Goal: Information Seeking & Learning: Find specific fact

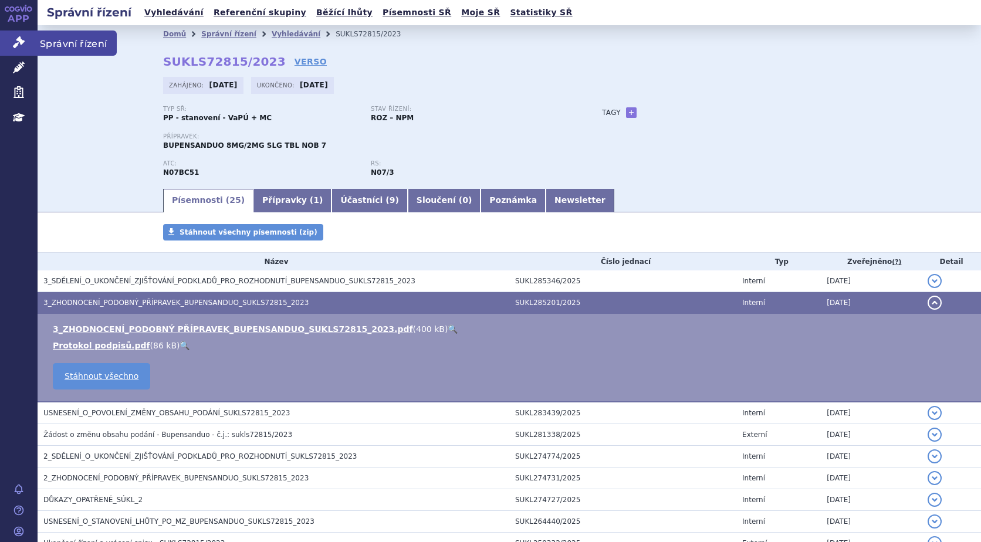
click at [22, 40] on icon at bounding box center [19, 42] width 12 height 12
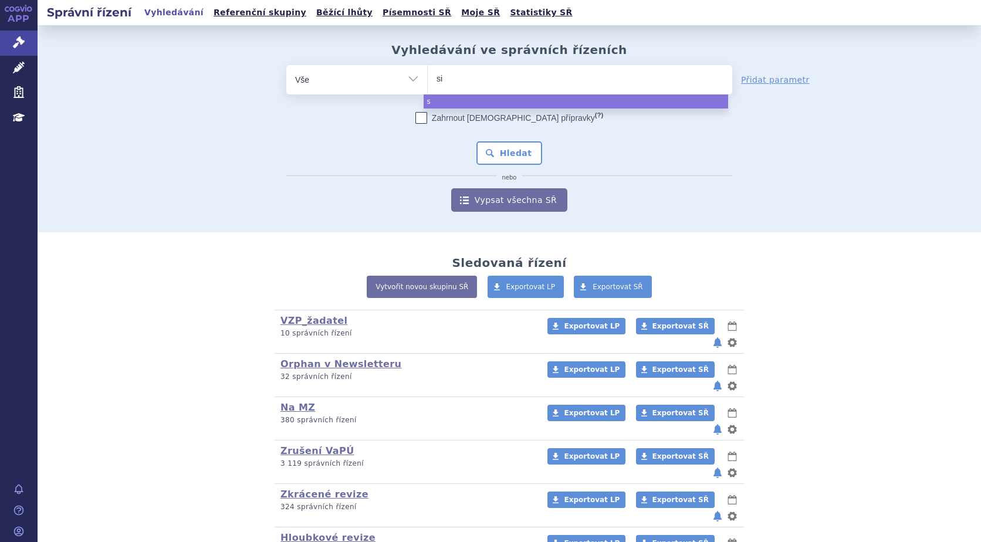
type input "sia"
type input "siala"
type input "sialan"
type input "sialana"
type input "sialanar"
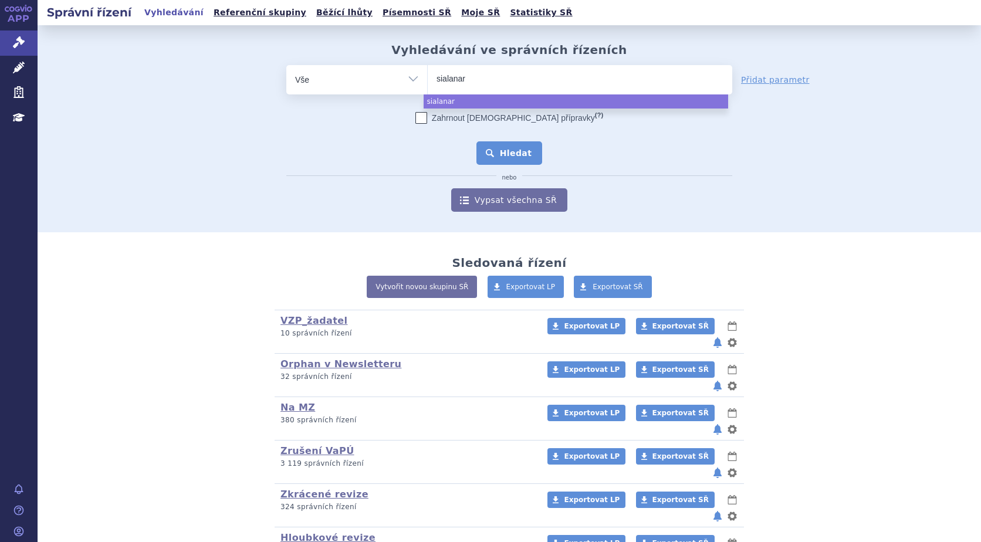
select select "sialanar"
click at [501, 157] on button "Hledat" at bounding box center [509, 152] width 66 height 23
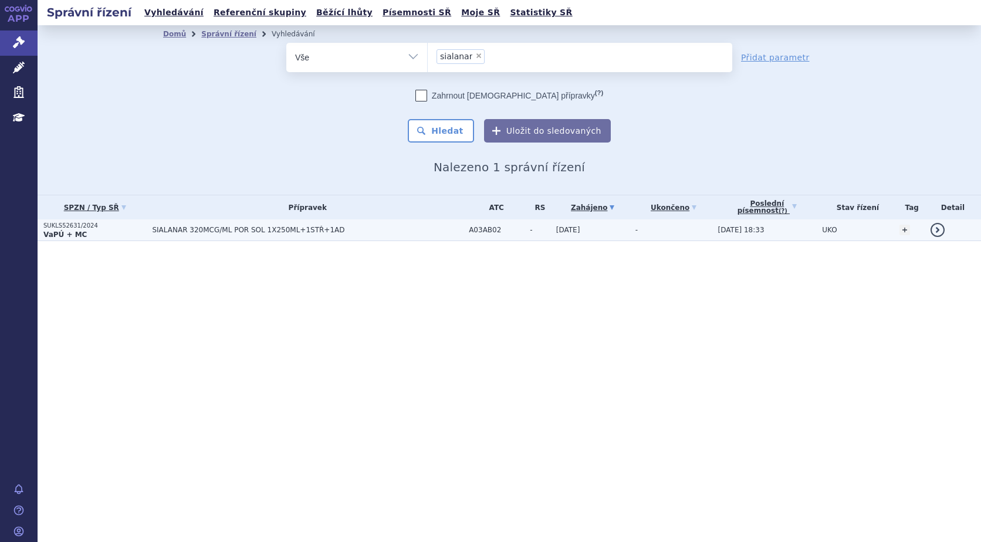
click at [66, 225] on p "SUKLS52631/2024" at bounding box center [94, 226] width 103 height 8
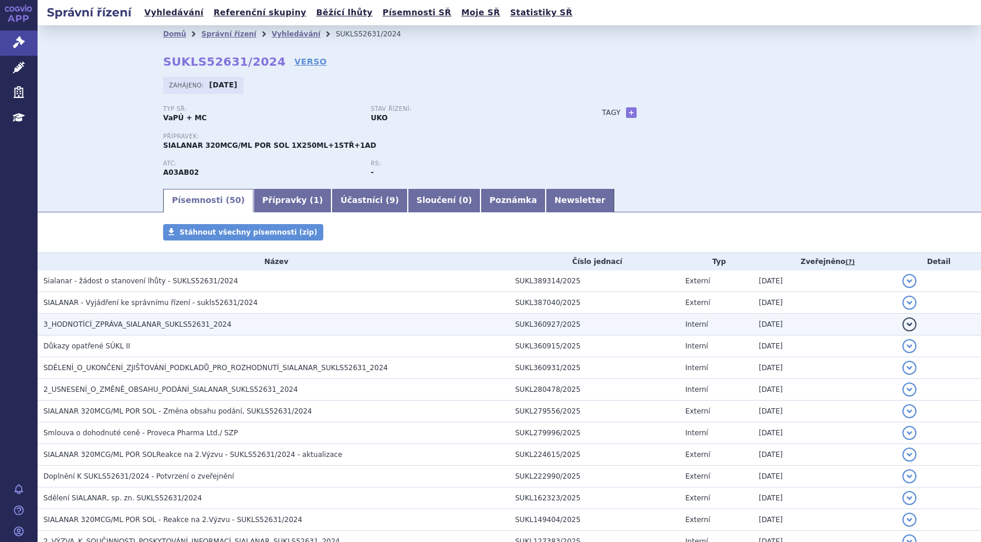
click at [142, 324] on span "3_HODNOTÍCÍ_ZPRÁVA_SIALANAR_SUKLS52631_2024" at bounding box center [137, 324] width 188 height 8
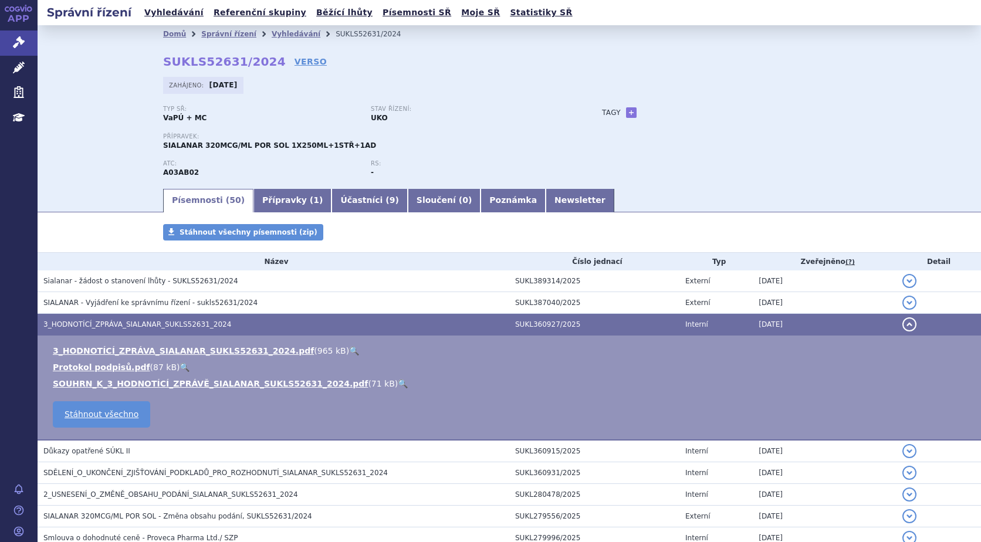
click at [349, 349] on link "🔍" at bounding box center [354, 350] width 10 height 9
click at [26, 46] on link "Správní řízení" at bounding box center [19, 42] width 38 height 25
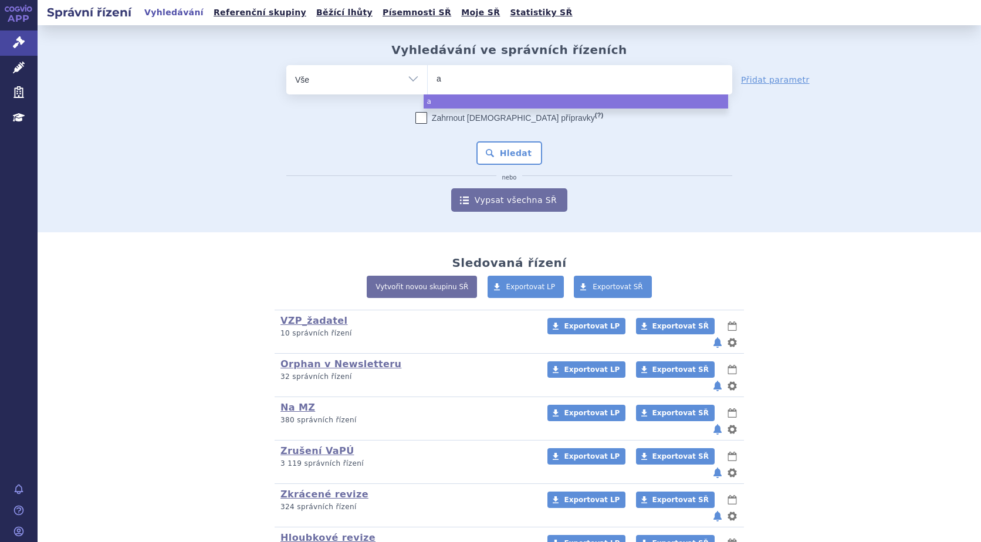
type input "ad"
type input "adce"
type input "adcet"
type input "adcetr"
type input "adcetri"
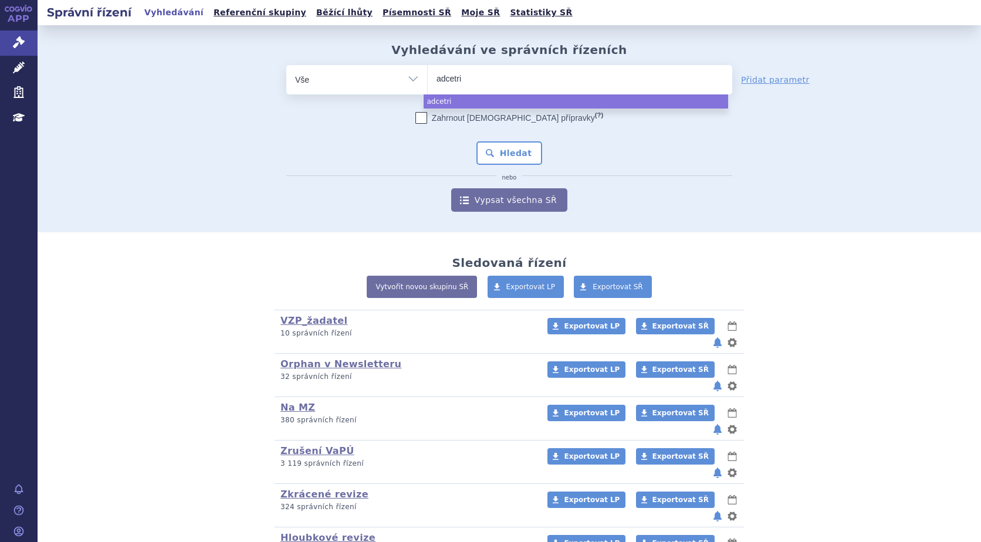
type input "[MEDICAL_DATA]"
select select "[MEDICAL_DATA]"
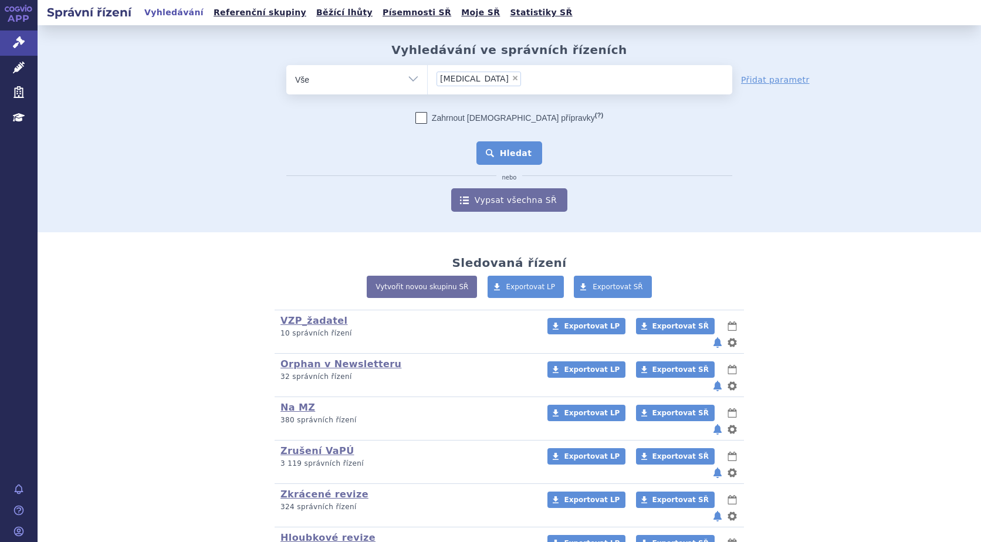
click at [503, 155] on button "Hledat" at bounding box center [509, 152] width 66 height 23
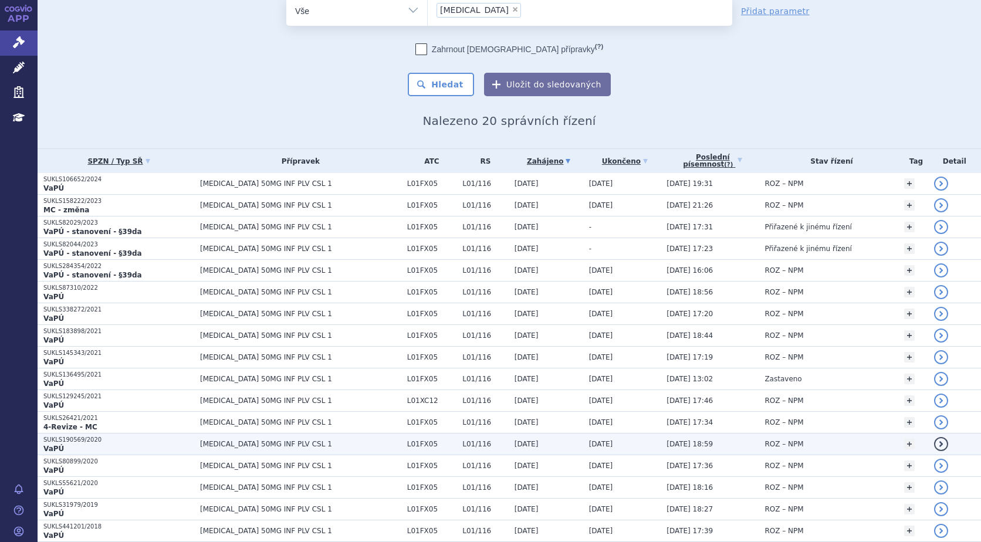
scroll to position [117, 0]
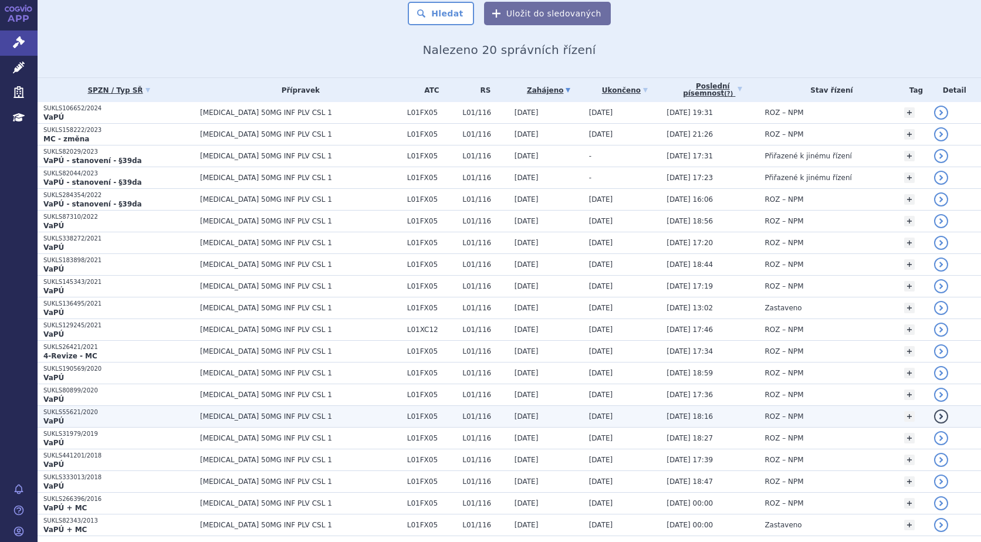
click at [67, 412] on p "SUKLS55621/2020" at bounding box center [118, 412] width 151 height 8
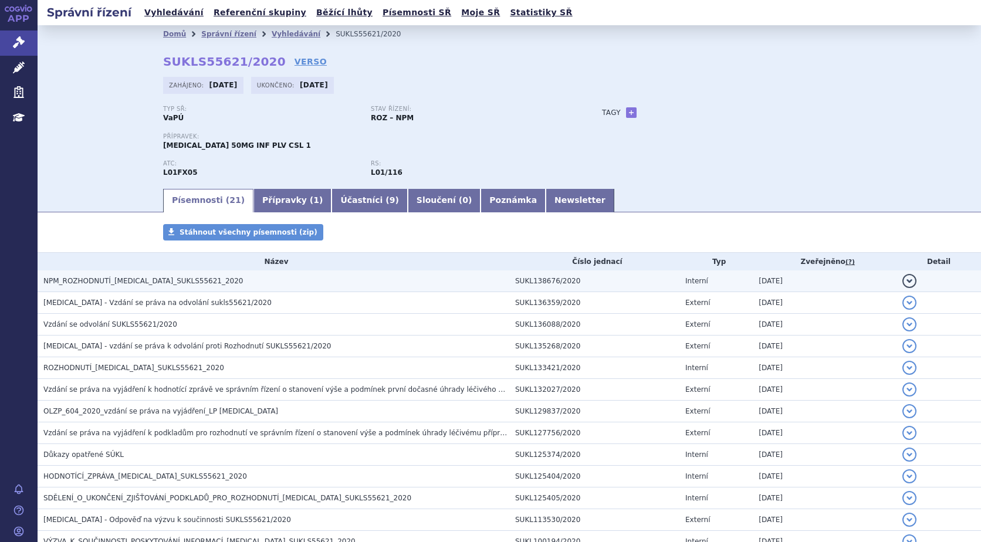
click at [106, 278] on span "NPM_ROZHODNUTÍ_ADCETRIS_SUKLS55621_2020" at bounding box center [142, 281] width 199 height 8
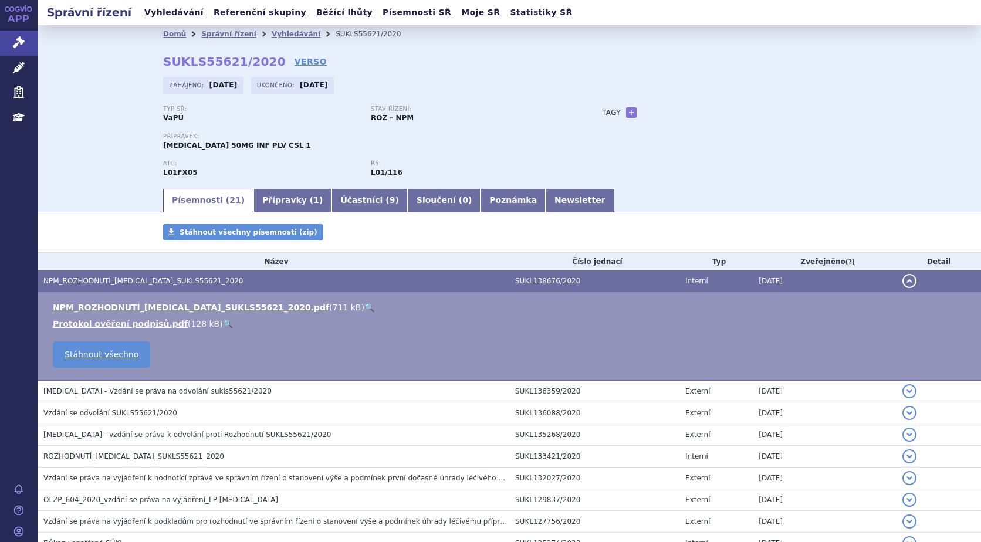
click at [364, 307] on link "🔍" at bounding box center [369, 307] width 10 height 9
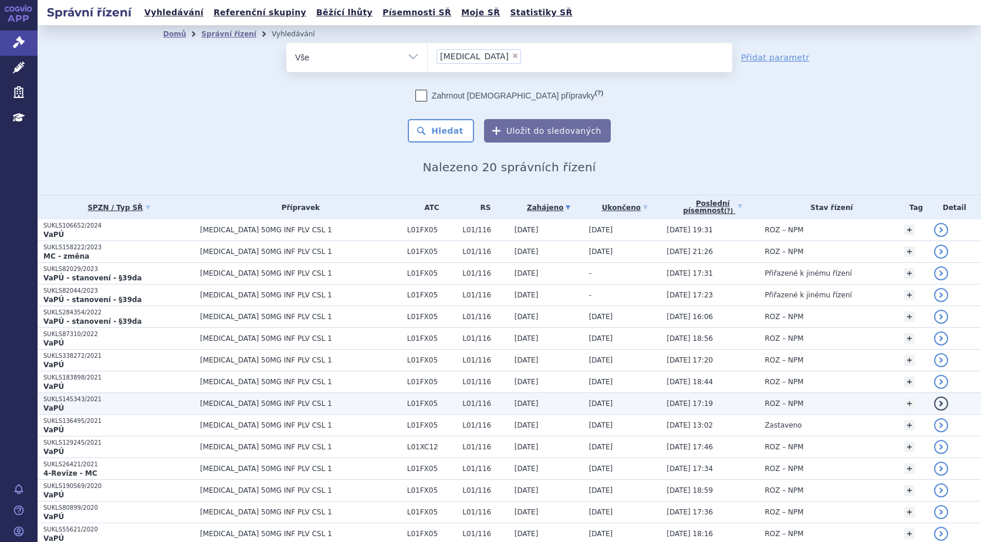
scroll to position [158, 0]
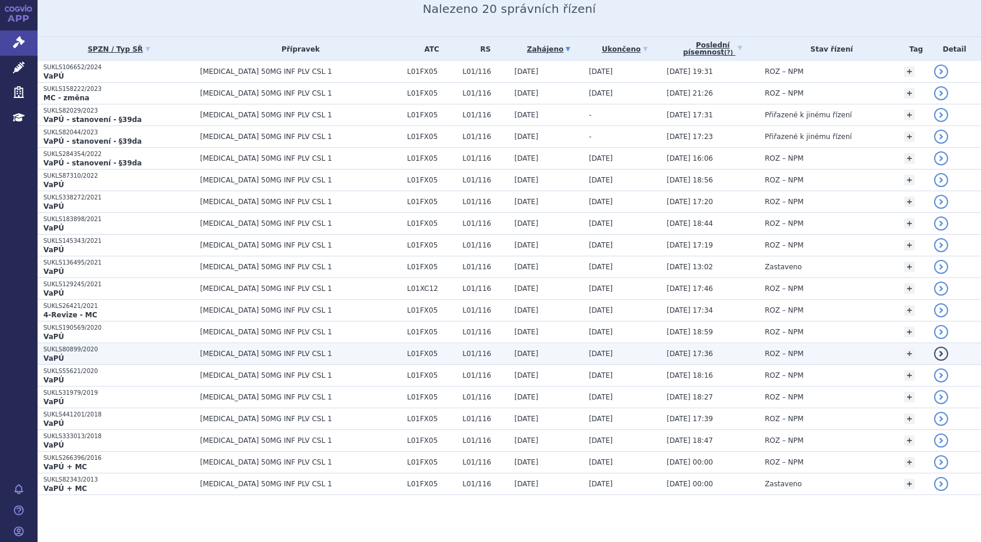
click at [76, 350] on p "SUKLS80899/2020" at bounding box center [118, 349] width 151 height 8
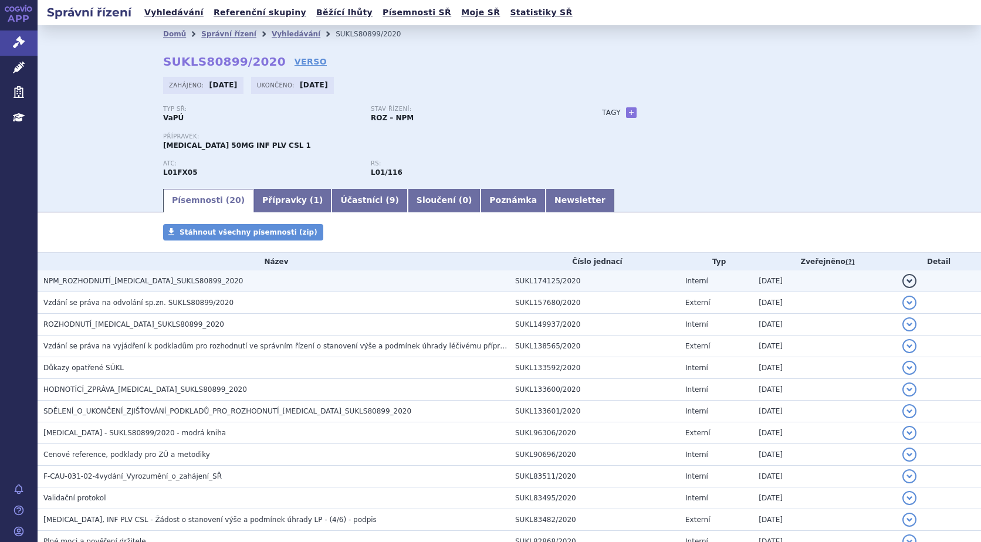
click at [126, 280] on span "NPM_ROZHODNUTÍ_[MEDICAL_DATA]_SUKLS80899_2020" at bounding box center [142, 281] width 199 height 8
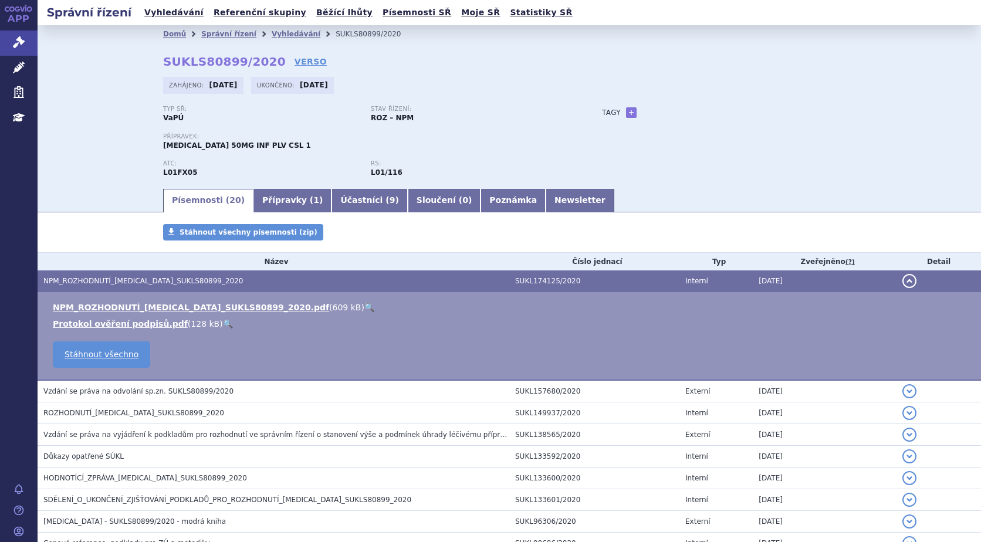
click at [364, 306] on link "🔍" at bounding box center [369, 307] width 10 height 9
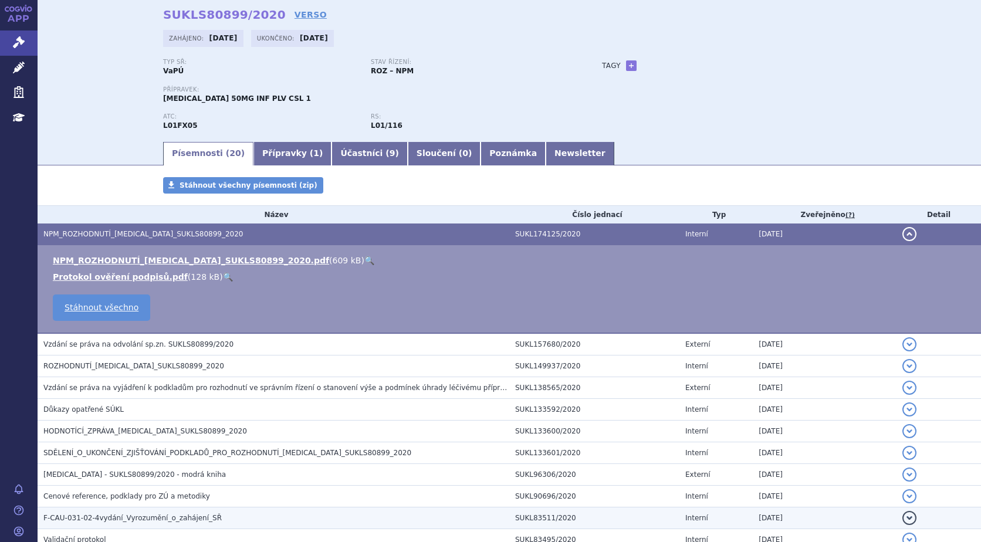
scroll to position [117, 0]
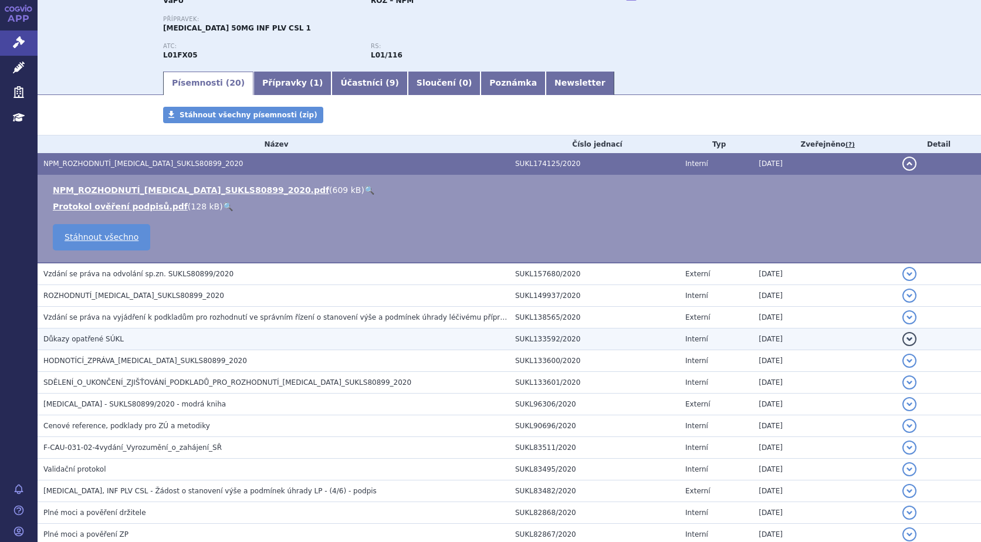
click at [97, 337] on span "Důkazy opatřené SÚKL" at bounding box center [83, 339] width 80 height 8
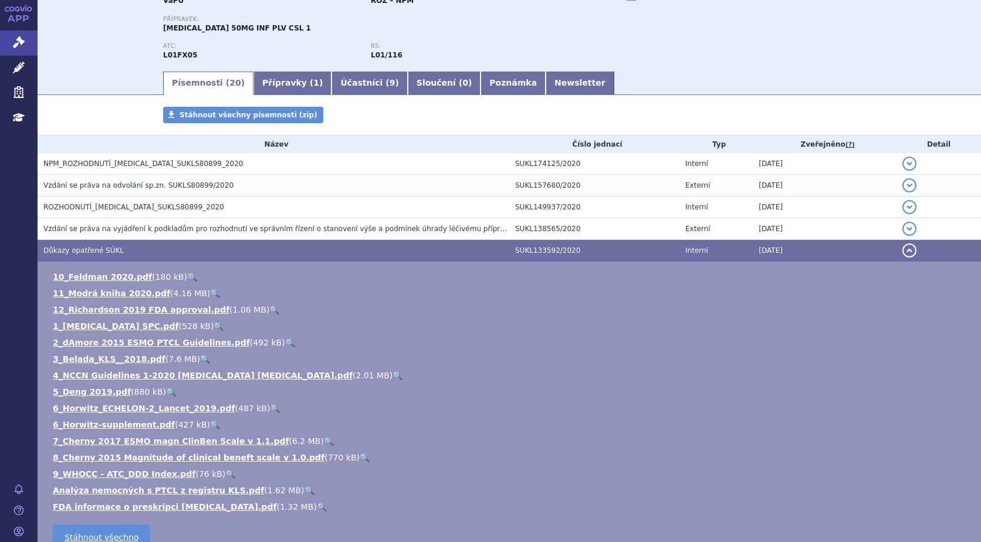
click at [270, 406] on link "🔍" at bounding box center [275, 408] width 10 height 9
